Goal: Transaction & Acquisition: Purchase product/service

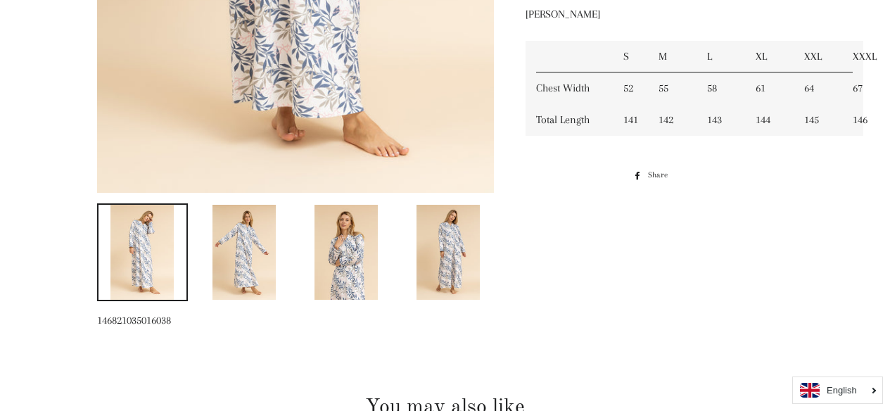
scroll to position [563, 0]
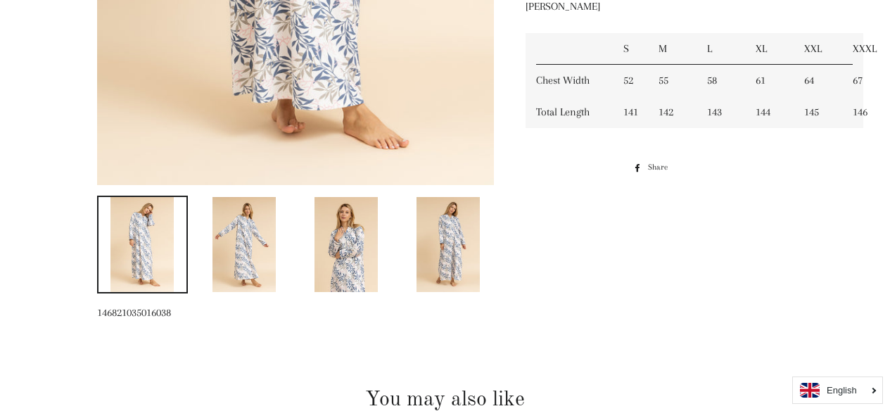
click at [250, 241] on img at bounding box center [243, 244] width 63 height 95
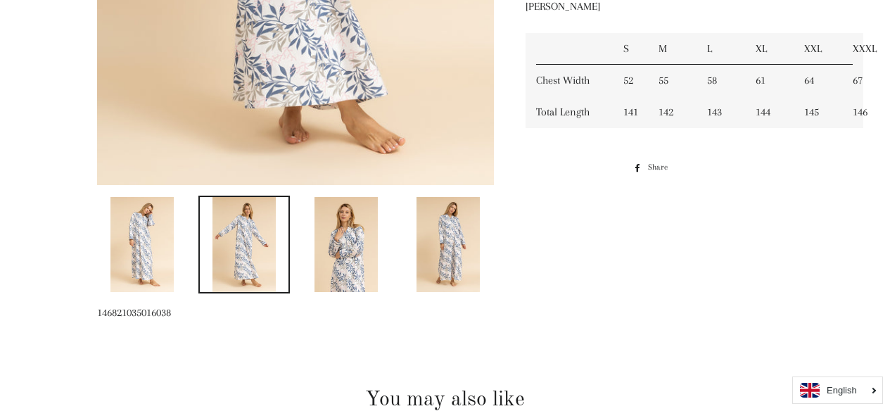
click at [351, 243] on img at bounding box center [345, 244] width 63 height 95
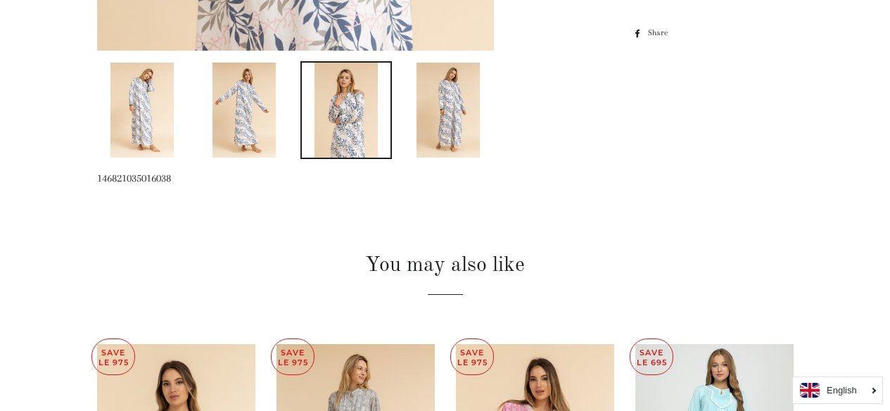
scroll to position [703, 0]
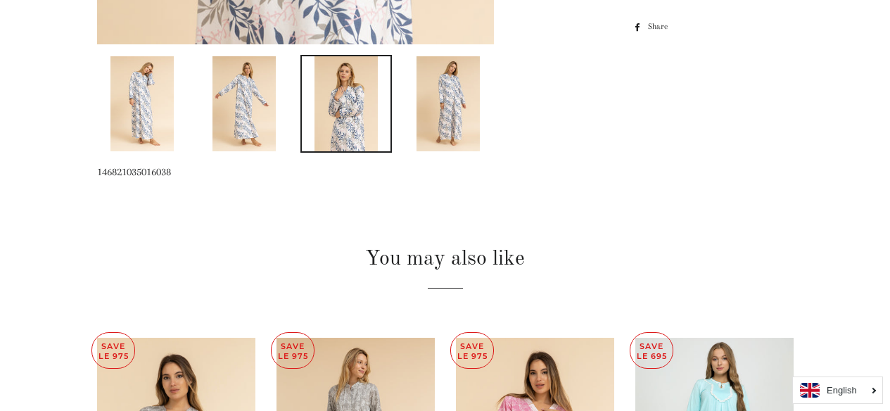
click at [440, 115] on img at bounding box center [447, 103] width 63 height 95
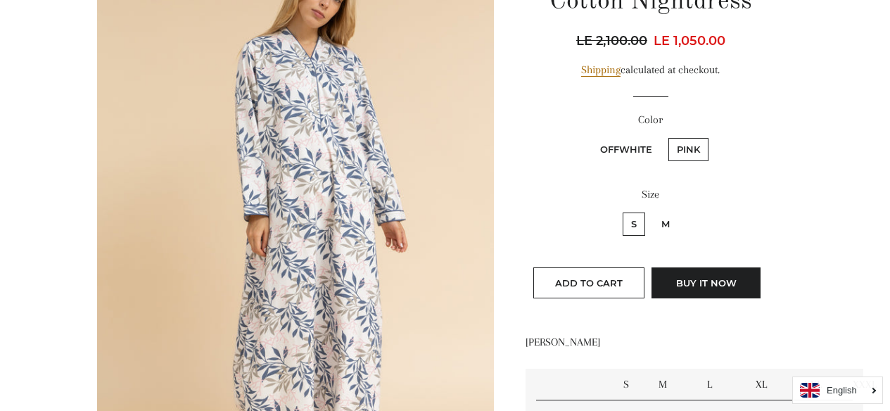
scroll to position [0, 0]
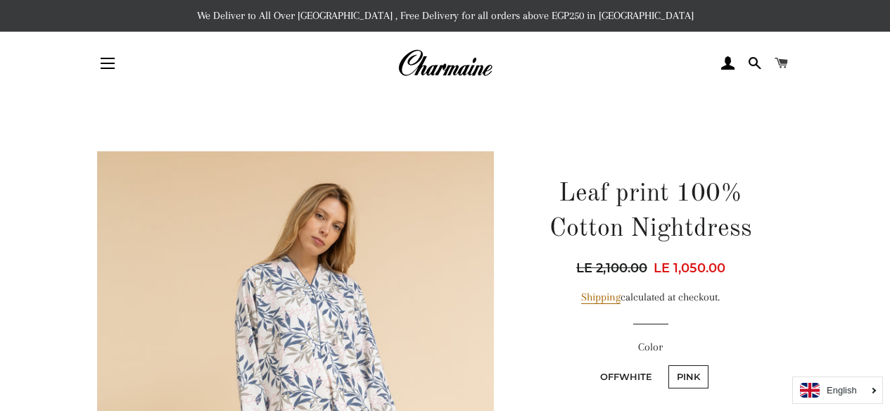
click at [779, 65] on span at bounding box center [780, 63] width 13 height 21
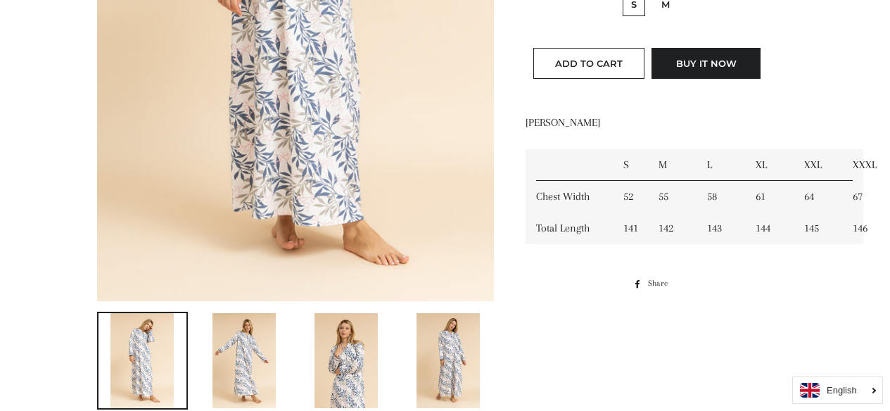
scroll to position [492, 0]
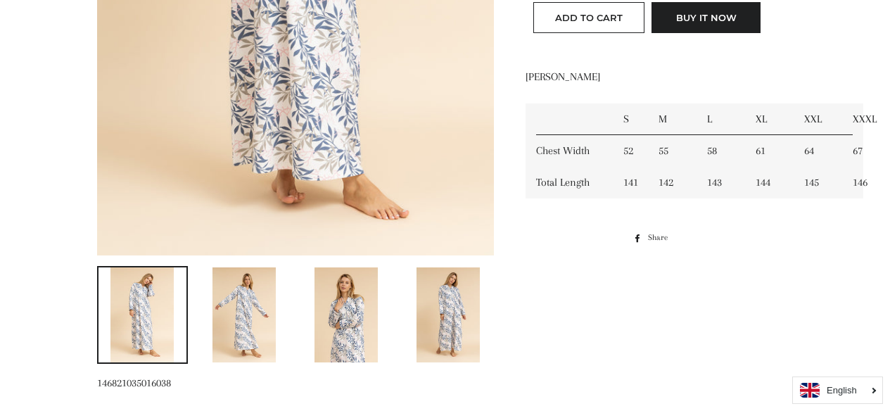
click at [348, 286] on img at bounding box center [345, 314] width 63 height 95
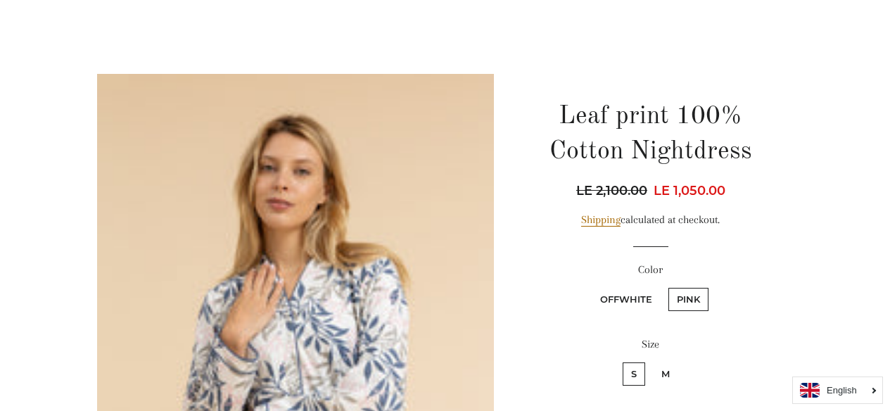
scroll to position [70, 0]
